Goal: Task Accomplishment & Management: Use online tool/utility

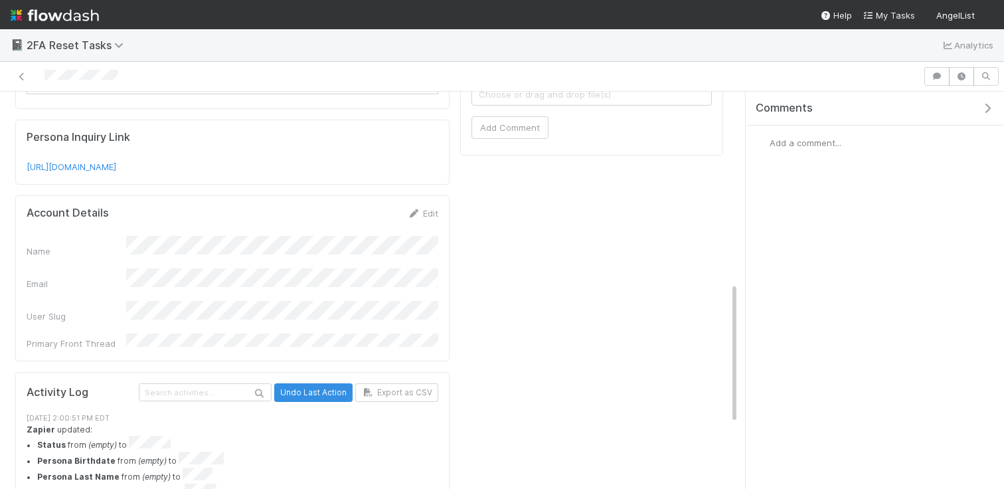
scroll to position [484, 0]
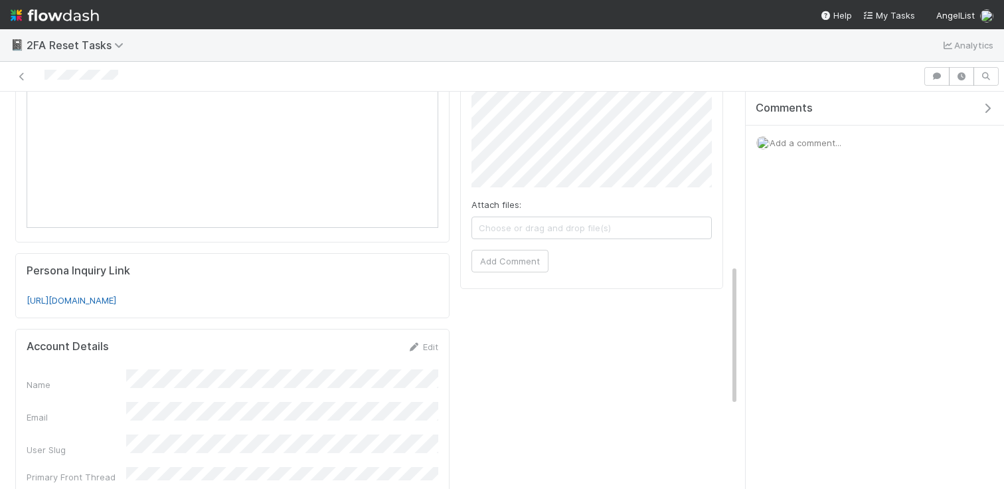
click at [116, 295] on link "https://app.withpersona.com/dashboard/inquiries/inq_9bGYeY2Dd2YYXv9SfNwzoKy46ks…" at bounding box center [72, 300] width 90 height 11
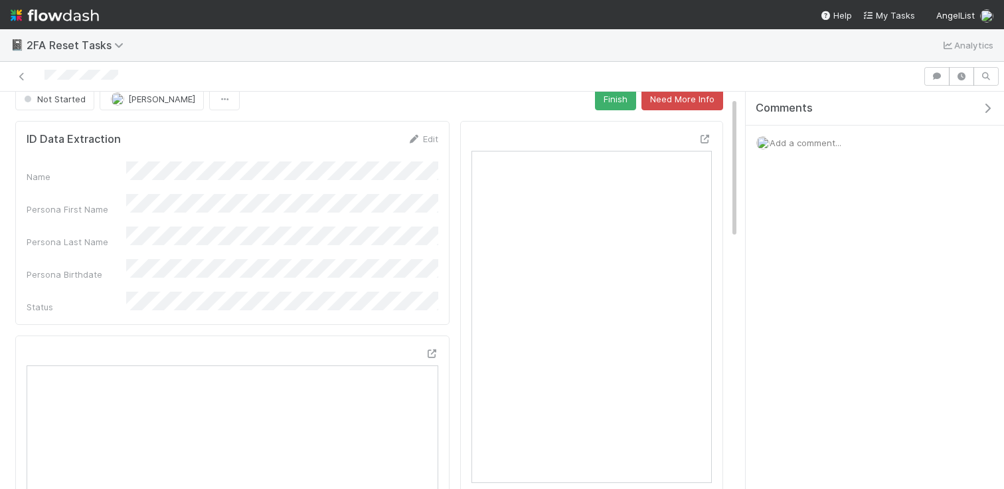
scroll to position [13, 0]
click at [616, 109] on button "Finish" at bounding box center [615, 101] width 41 height 23
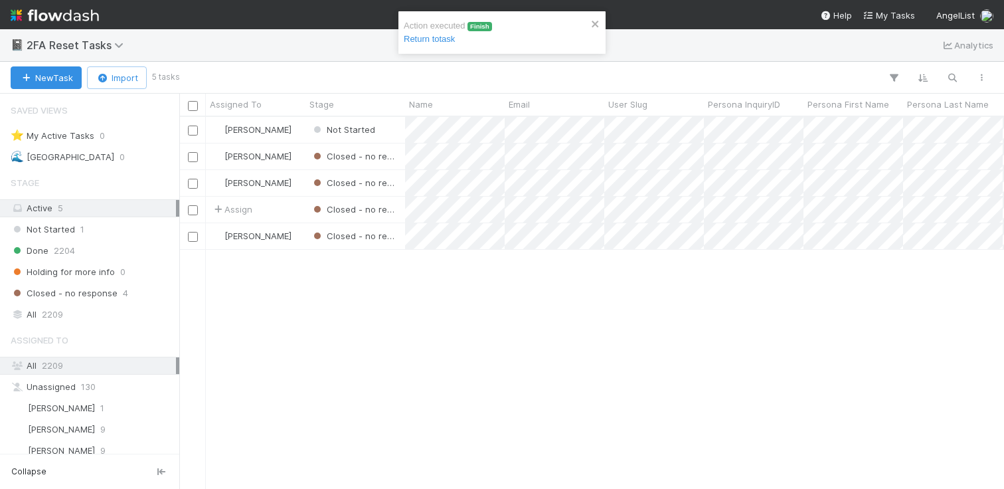
scroll to position [371, 825]
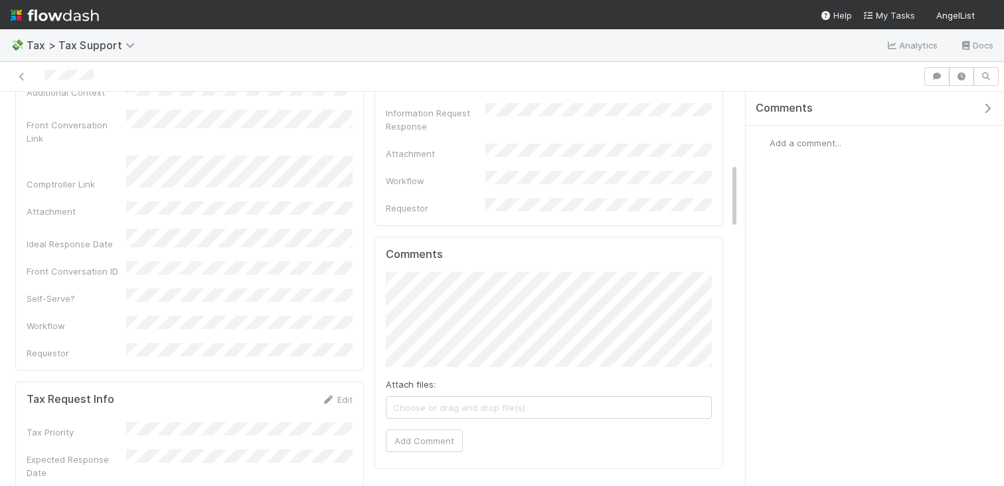
scroll to position [493, 0]
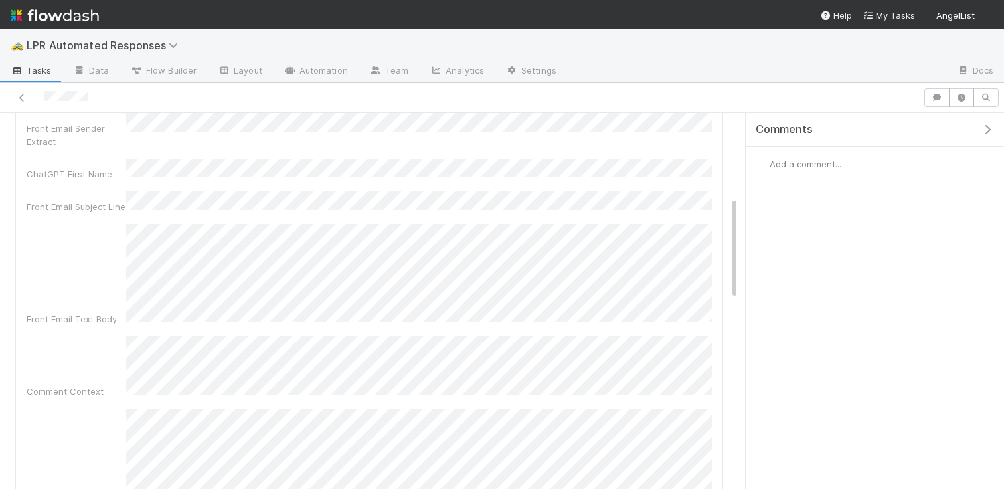
scroll to position [351, 0]
